Goal: Information Seeking & Learning: Learn about a topic

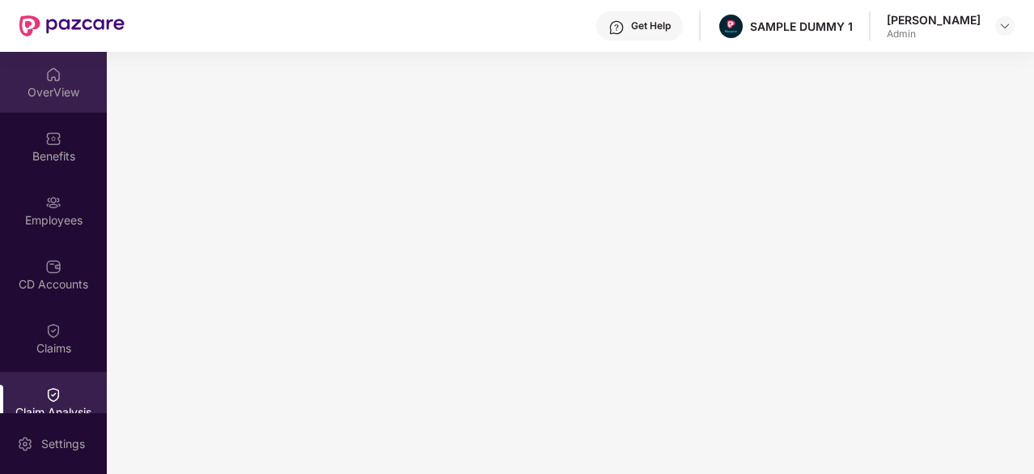
click at [41, 90] on div "OverView" at bounding box center [53, 92] width 107 height 16
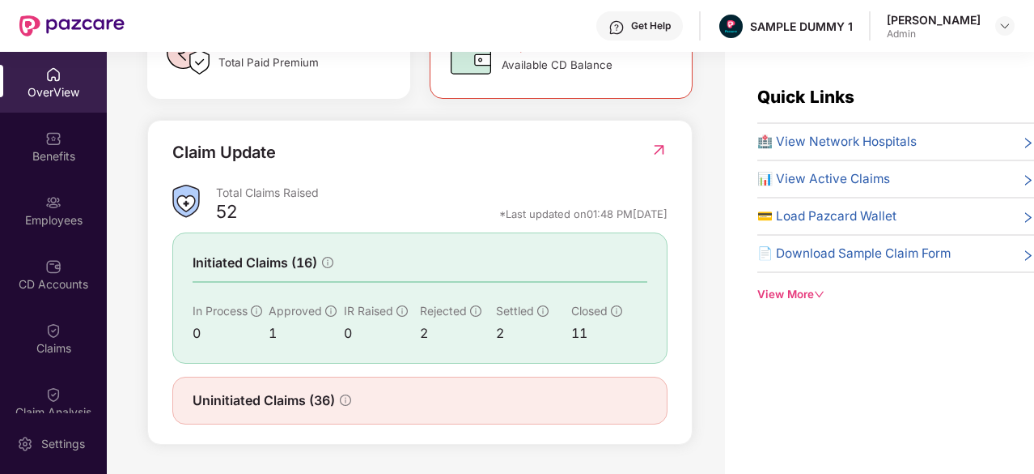
scroll to position [529, 0]
drag, startPoint x: 456, startPoint y: 215, endPoint x: 672, endPoint y: 217, distance: 216.1
click at [672, 217] on div "Claim Update Total Claims Raised 52 *Last updated on 01:48 PM[DATE] Initiated C…" at bounding box center [420, 282] width 546 height 325
click at [538, 185] on div "Claim Update" at bounding box center [419, 162] width 495 height 45
click at [818, 142] on span "🏥 View Network Hospitals" at bounding box center [837, 141] width 159 height 19
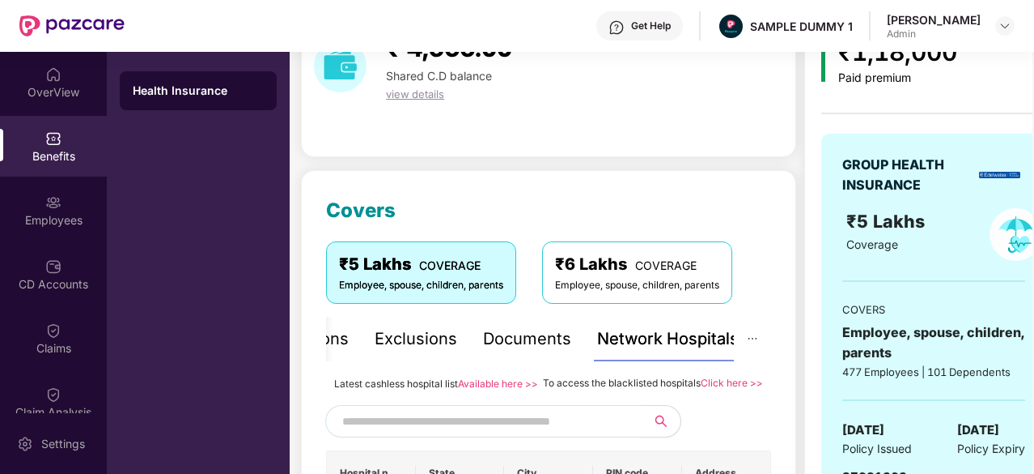
scroll to position [263, 0]
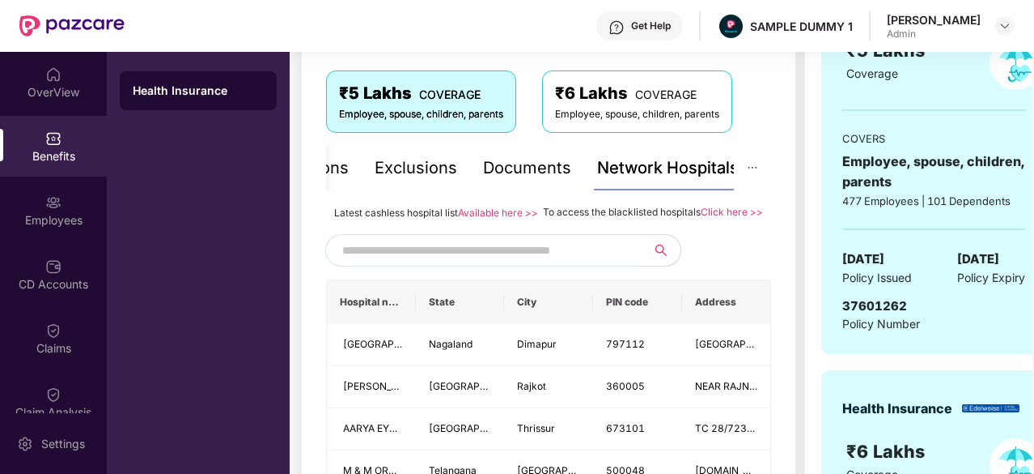
click at [502, 261] on input "text" at bounding box center [480, 250] width 277 height 24
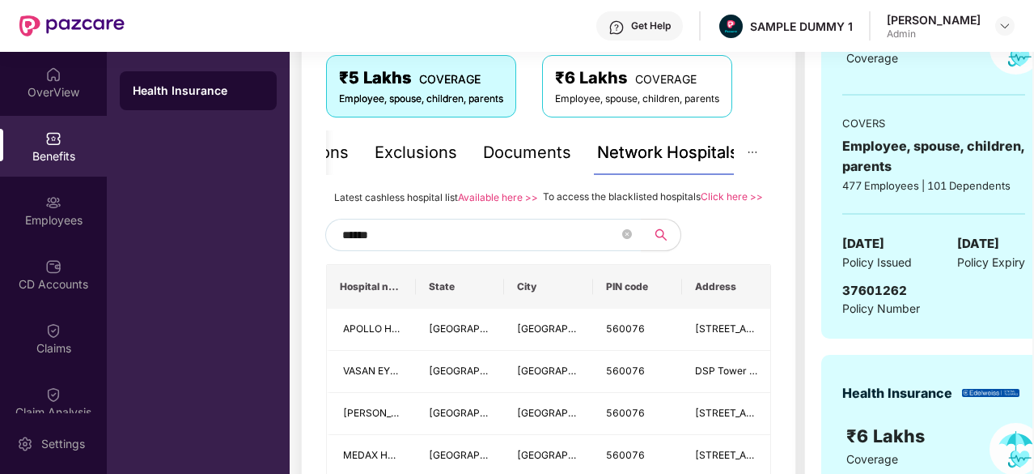
scroll to position [257, 0]
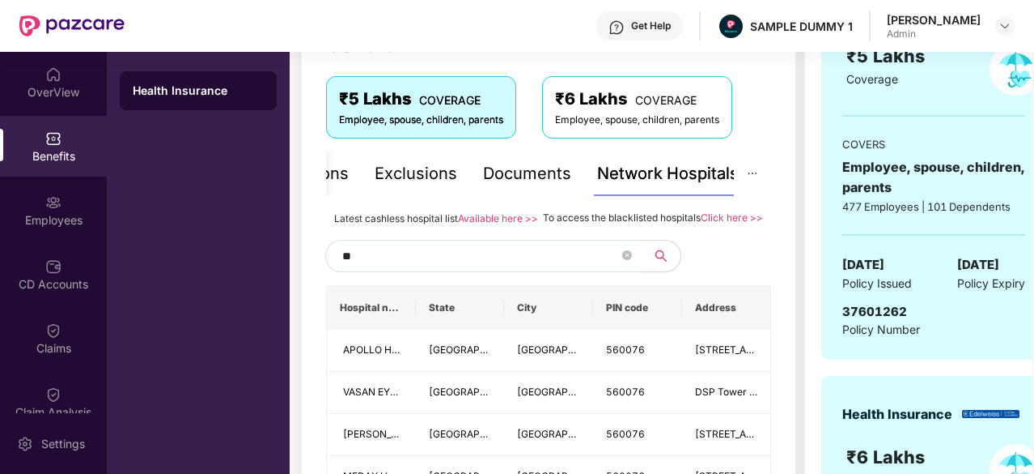
type input "*"
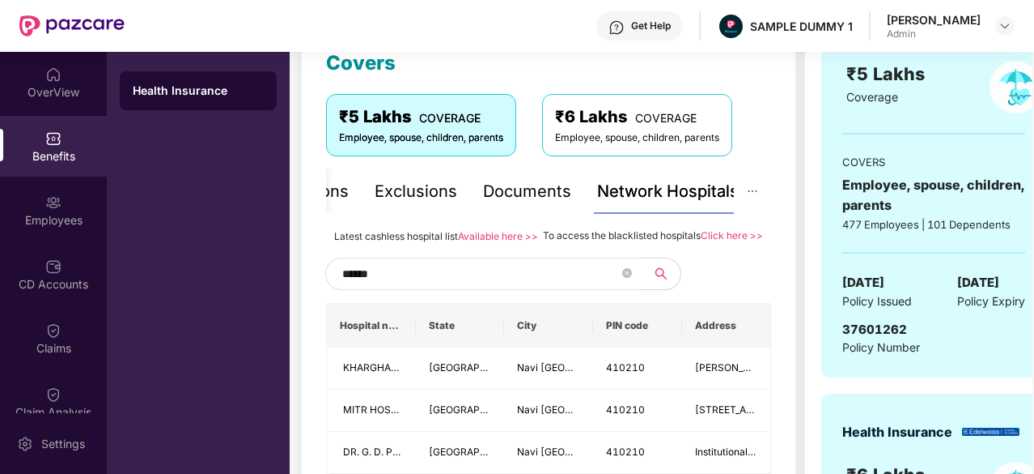
scroll to position [251, 0]
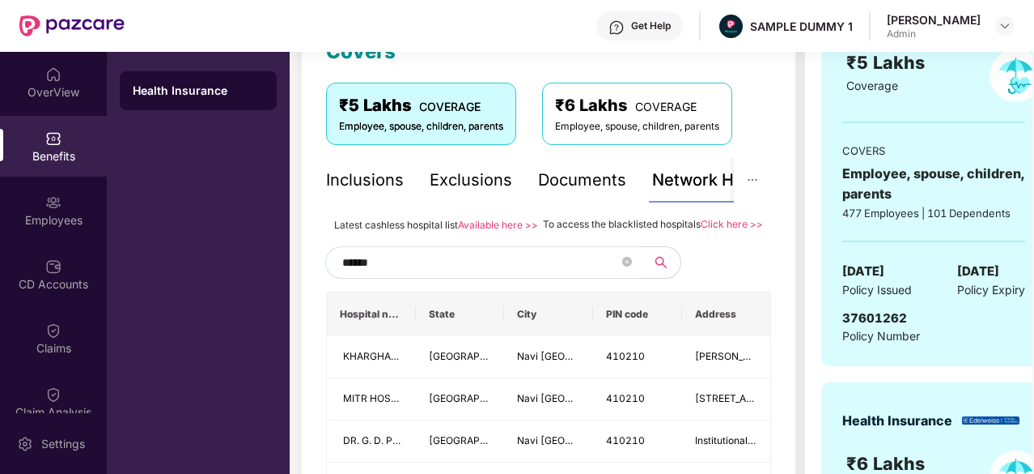
type input "******"
click at [364, 174] on div "Inclusions" at bounding box center [365, 180] width 78 height 25
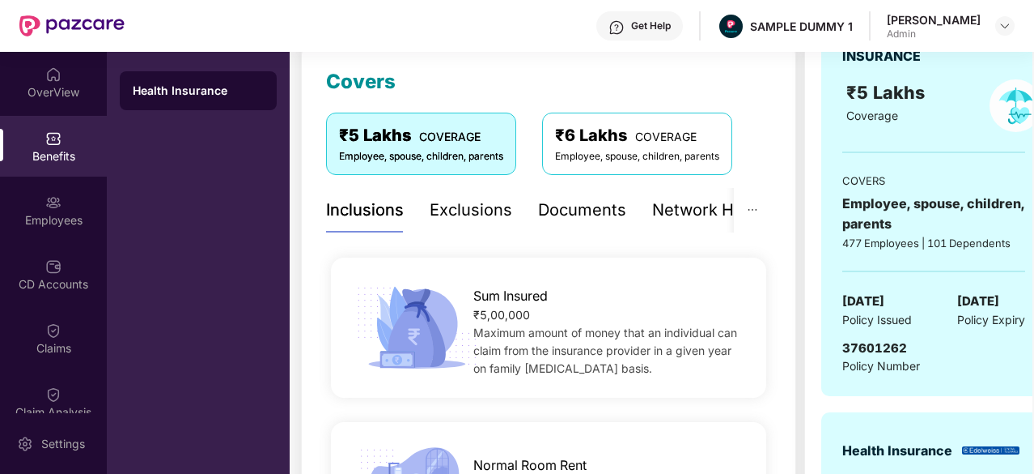
scroll to position [222, 0]
click at [463, 212] on div "Exclusions" at bounding box center [471, 209] width 83 height 25
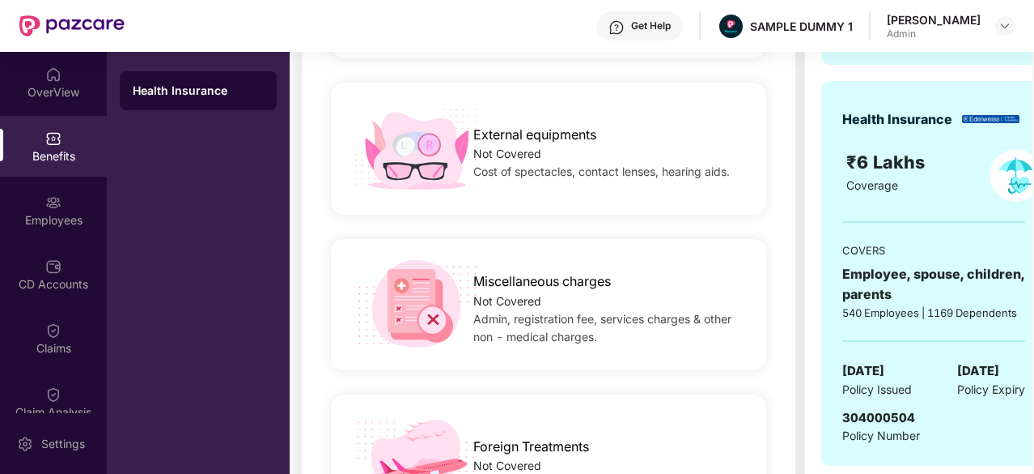
scroll to position [1506, 0]
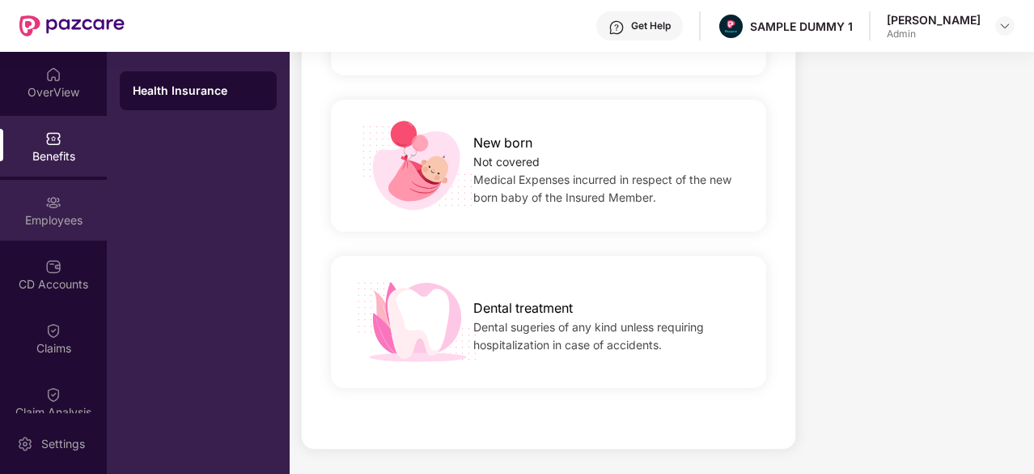
click at [78, 209] on div "Employees" at bounding box center [53, 210] width 107 height 61
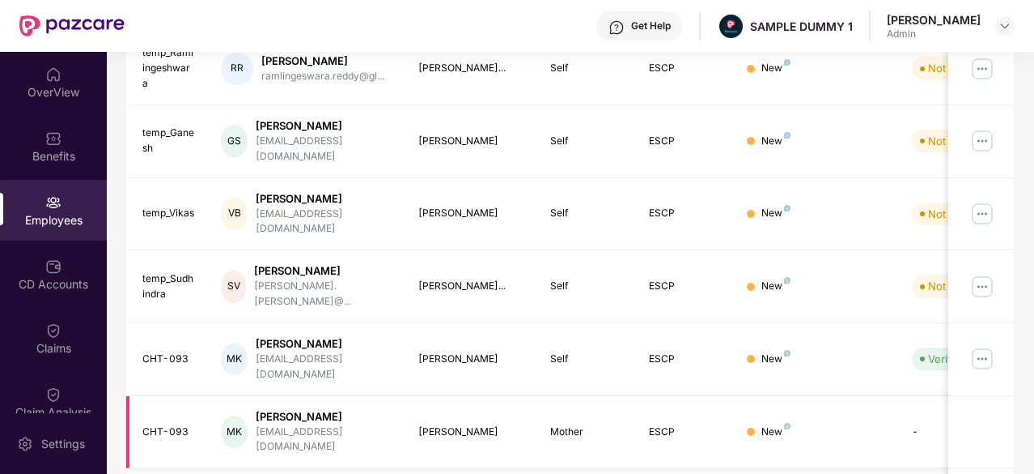
scroll to position [0, 0]
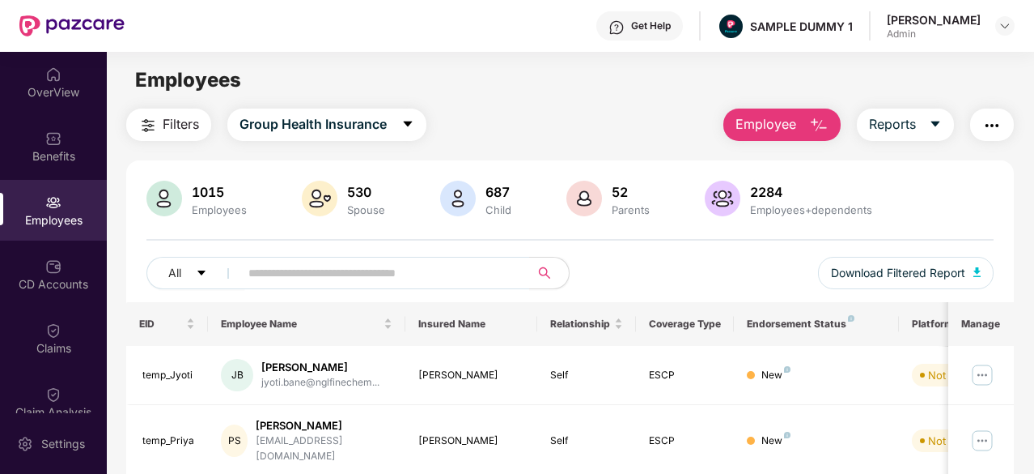
click at [779, 129] on span "Employee" at bounding box center [766, 124] width 61 height 20
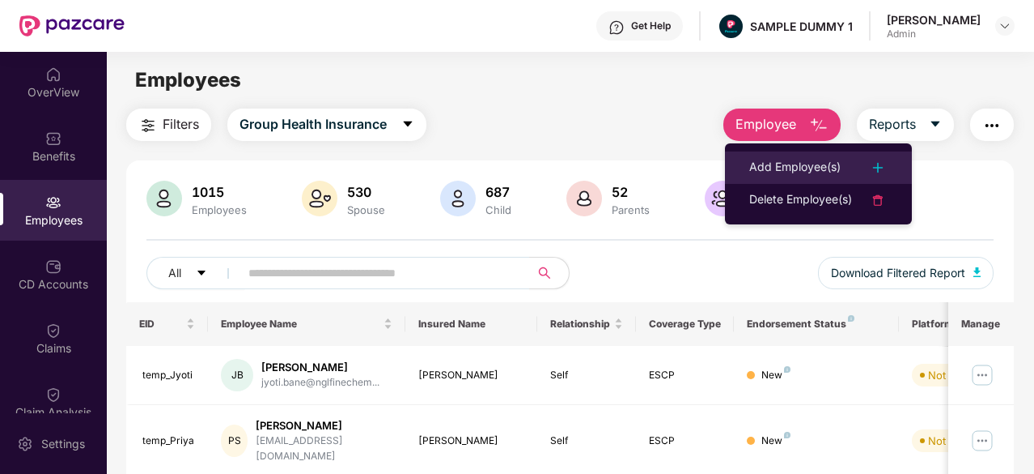
click at [808, 166] on div "Add Employee(s)" at bounding box center [795, 167] width 91 height 19
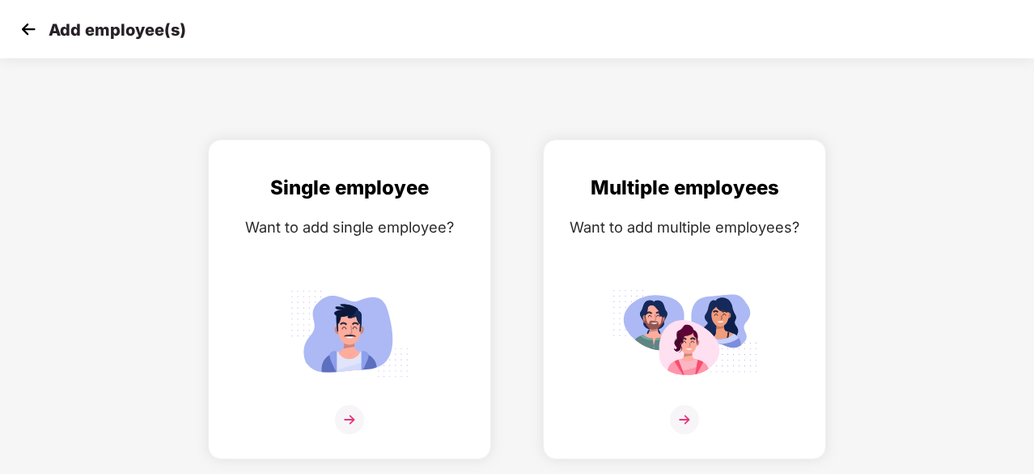
click at [33, 32] on img at bounding box center [28, 29] width 24 height 24
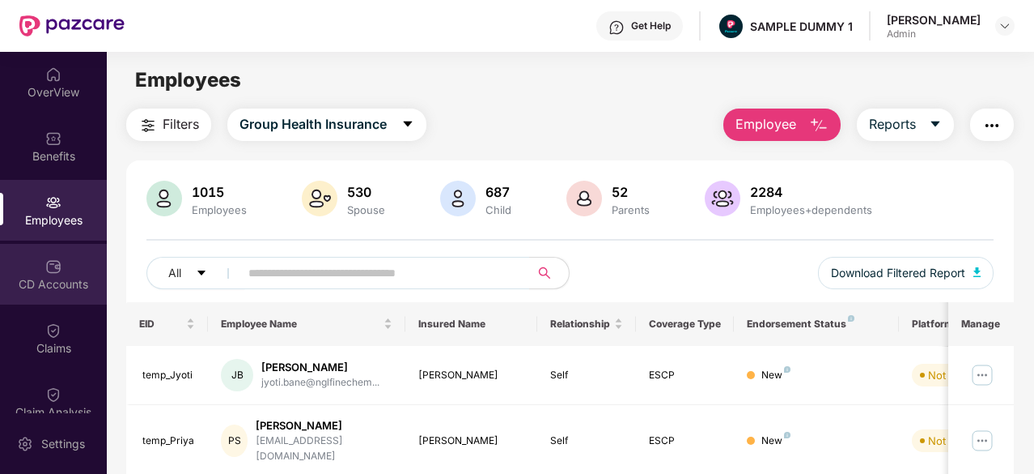
click at [45, 289] on div "CD Accounts" at bounding box center [53, 284] width 107 height 16
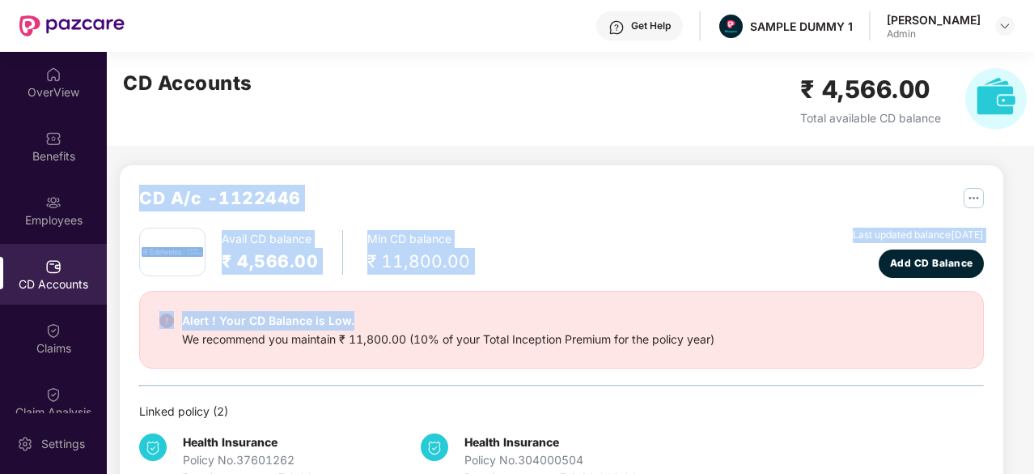
drag, startPoint x: 139, startPoint y: 193, endPoint x: 482, endPoint y: 278, distance: 353.4
click at [482, 278] on div "CD A/c - 1122446 Avail CD balance ₹ 4,566.00 Min CD balance ₹ 11,800.00 Last up…" at bounding box center [561, 336] width 845 height 302
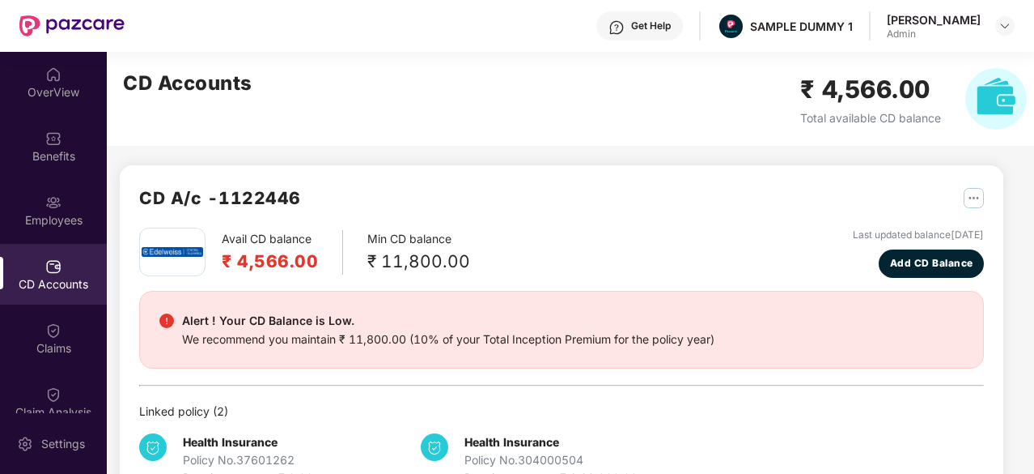
click at [482, 83] on div "CD Accounts ₹ 4,566.00 Total available CD balance" at bounding box center [575, 99] width 937 height 94
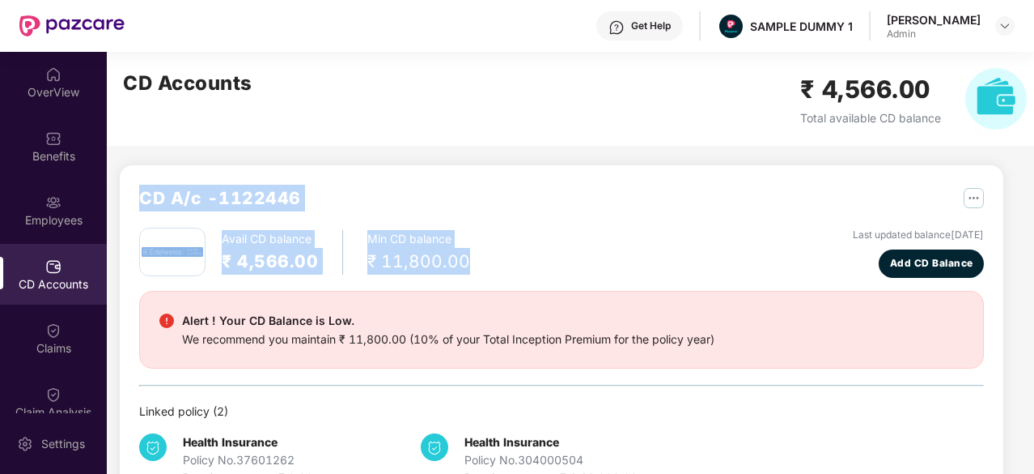
drag, startPoint x: 478, startPoint y: 265, endPoint x: 144, endPoint y: 192, distance: 341.4
click at [144, 192] on div "CD A/c - 1122446 Avail CD balance ₹ 4,566.00 Min CD balance ₹ 11,800.00 Last up…" at bounding box center [561, 336] width 845 height 302
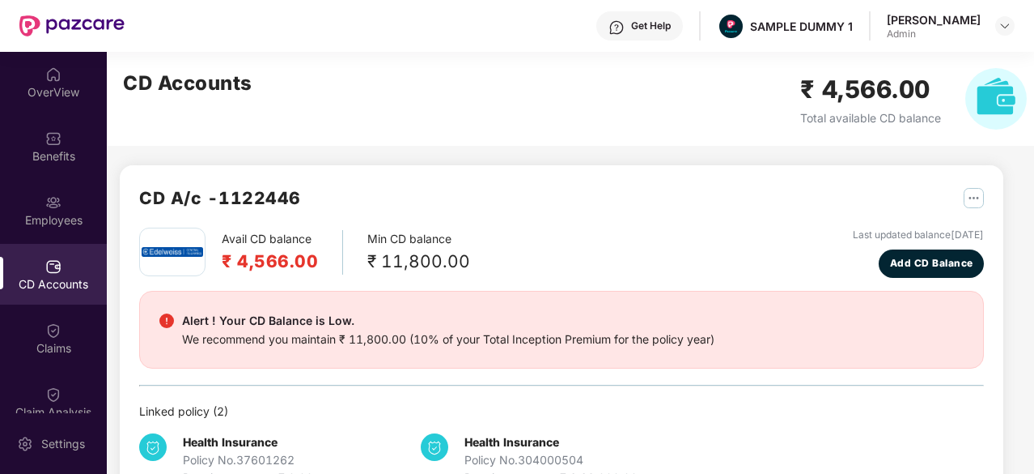
click at [157, 85] on h2 "CD Accounts" at bounding box center [188, 83] width 130 height 31
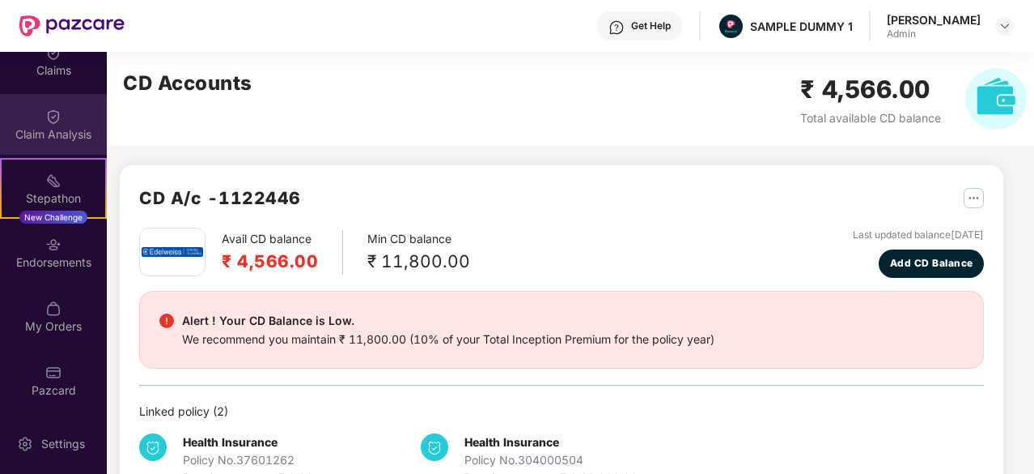
click at [54, 117] on img at bounding box center [53, 116] width 16 height 16
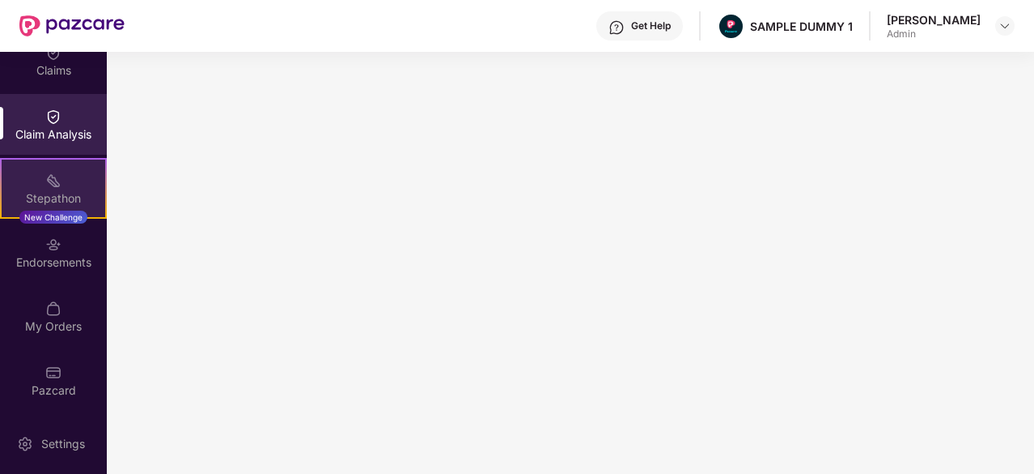
scroll to position [0, 0]
